Goal: Task Accomplishment & Management: Manage account settings

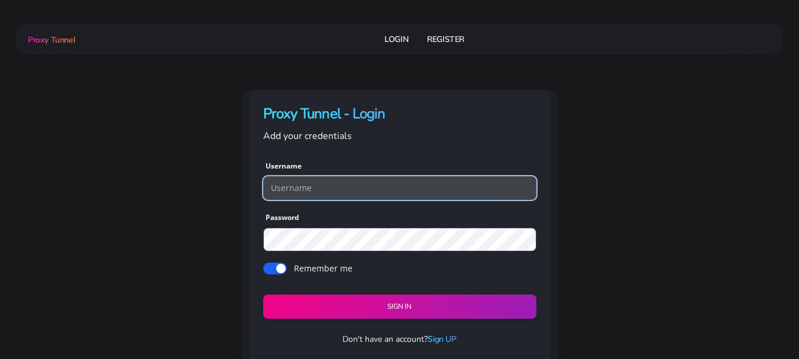
click at [302, 182] on input "text" at bounding box center [399, 188] width 273 height 24
type input "hostinger01"
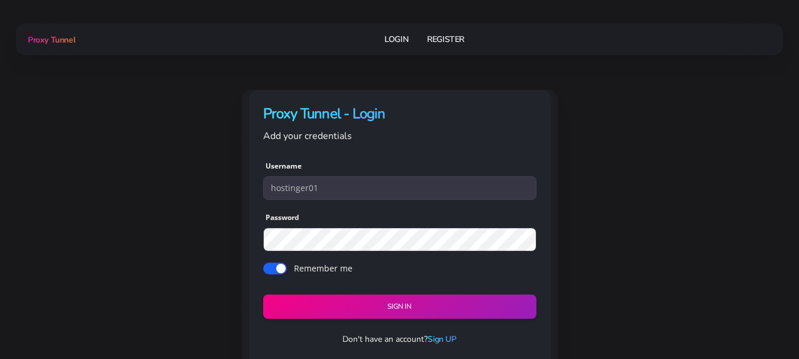
click at [353, 293] on div "Sign in" at bounding box center [399, 299] width 273 height 38
click at [427, 312] on button "Sign in" at bounding box center [399, 307] width 279 height 25
